Goal: Task Accomplishment & Management: Manage account settings

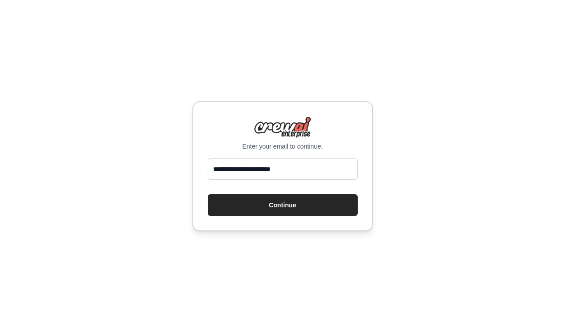
type input "**********"
click at [208, 194] on button "Continue" at bounding box center [283, 205] width 150 height 22
click at [296, 195] on button "Continue" at bounding box center [283, 205] width 150 height 22
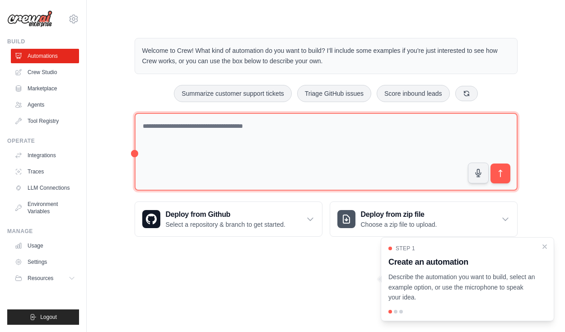
click at [209, 158] on textarea at bounding box center [326, 152] width 383 height 78
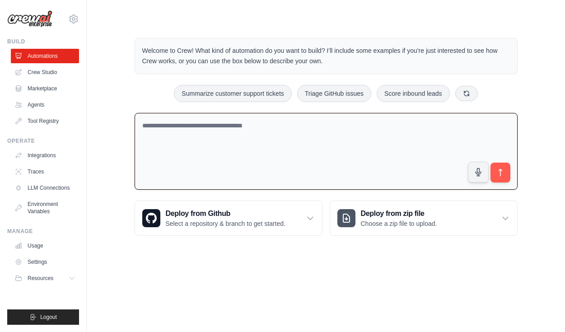
click at [154, 137] on textarea at bounding box center [326, 151] width 383 height 77
click at [23, 73] on icon at bounding box center [19, 72] width 7 height 7
click at [28, 88] on link "Marketplace" at bounding box center [46, 88] width 68 height 14
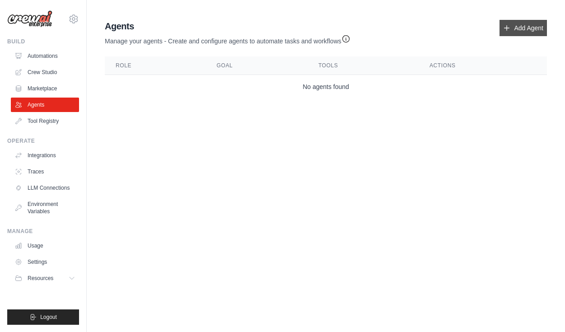
click at [531, 23] on link "Add Agent" at bounding box center [522, 28] width 47 height 16
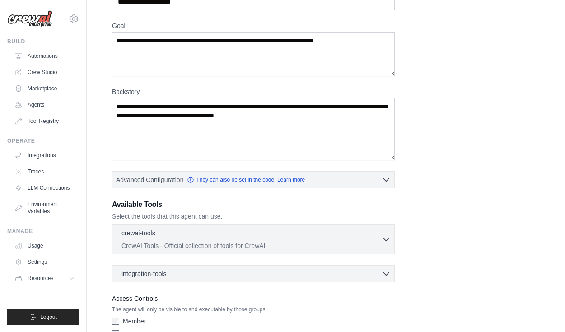
scroll to position [112, 0]
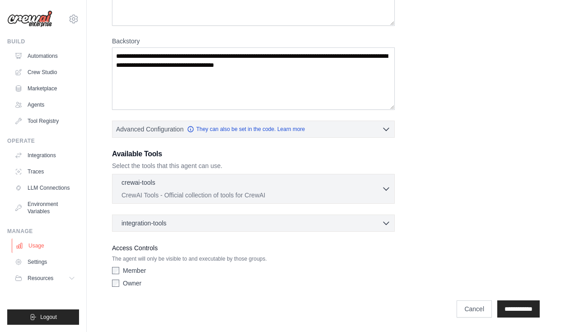
click at [34, 242] on link "Usage" at bounding box center [46, 245] width 68 height 14
